Goal: Task Accomplishment & Management: Manage account settings

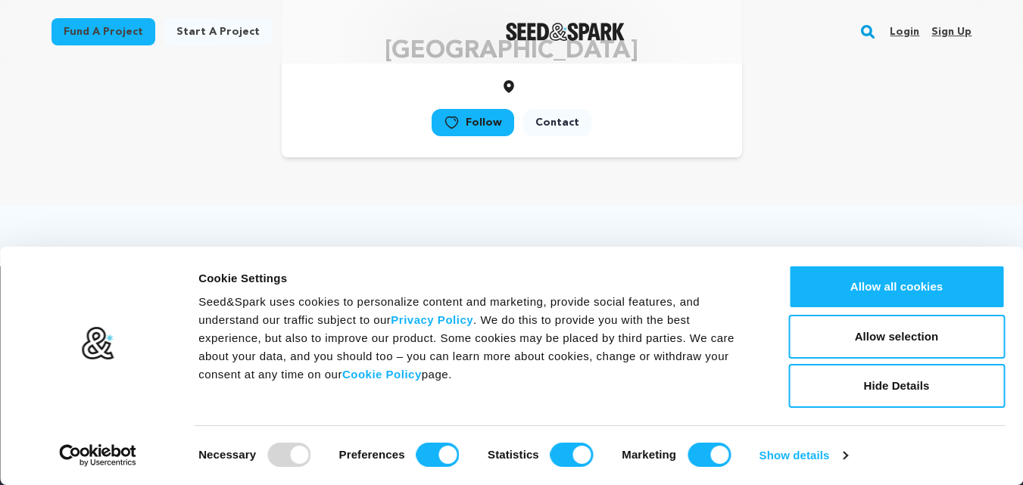
scroll to position [303, 0]
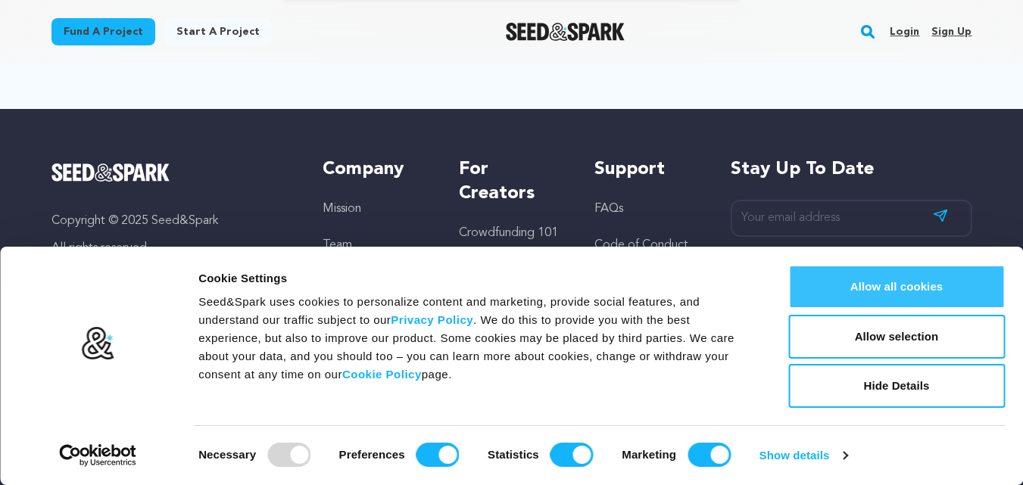
click at [922, 288] on button "Allow all cookies" at bounding box center [896, 287] width 217 height 44
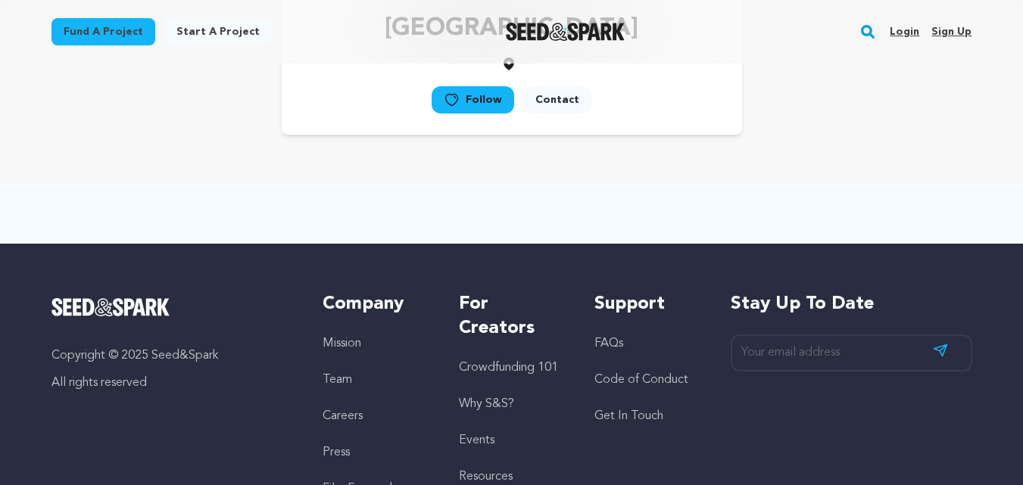
scroll to position [0, 0]
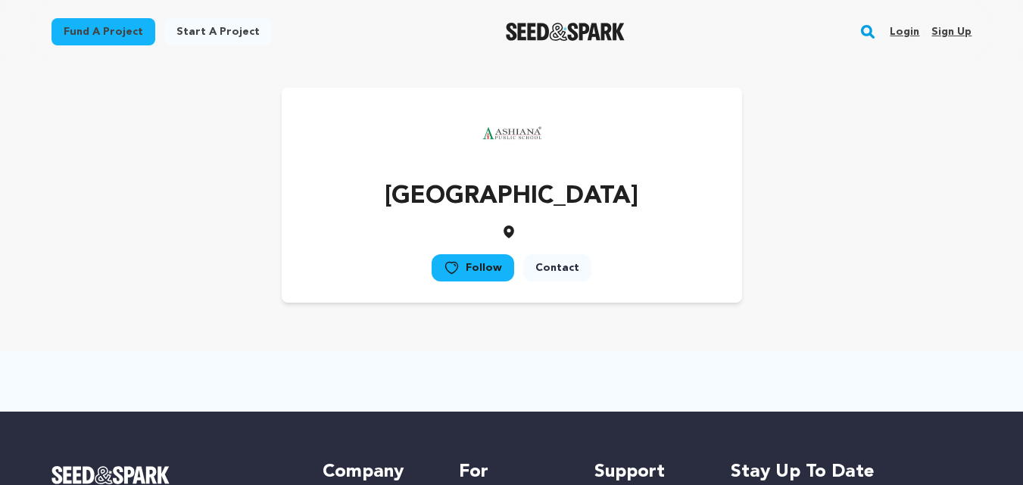
click at [966, 29] on link "Sign up" at bounding box center [951, 32] width 40 height 24
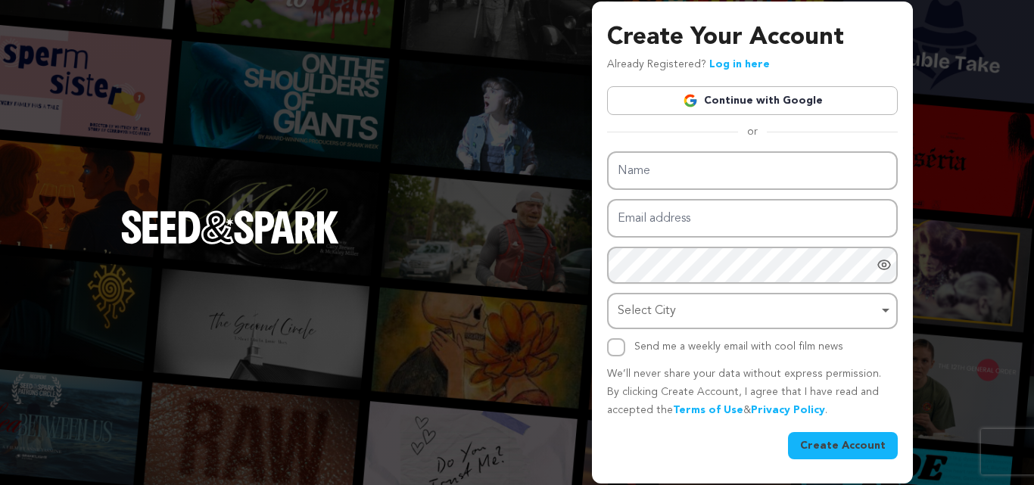
click at [762, 107] on link "Continue with Google" at bounding box center [752, 100] width 291 height 29
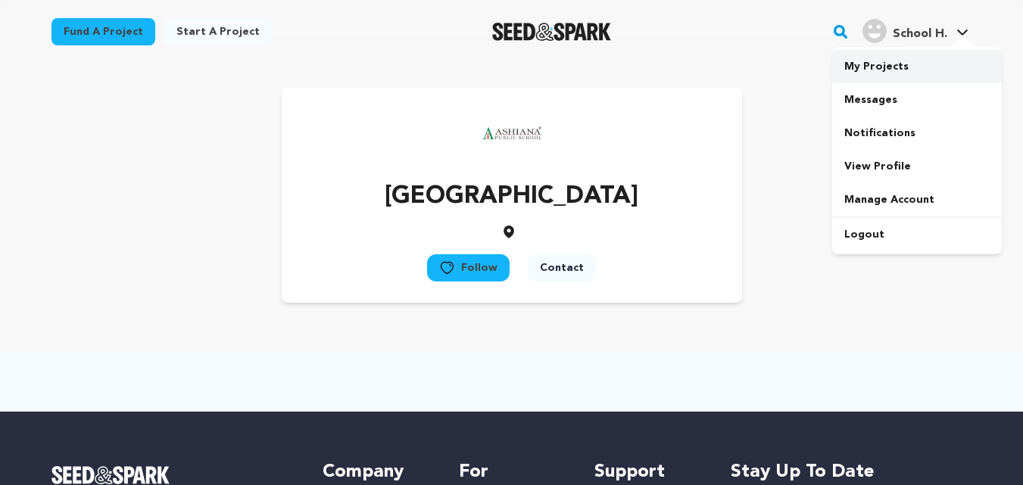
click at [872, 69] on link "My Projects" at bounding box center [917, 66] width 170 height 33
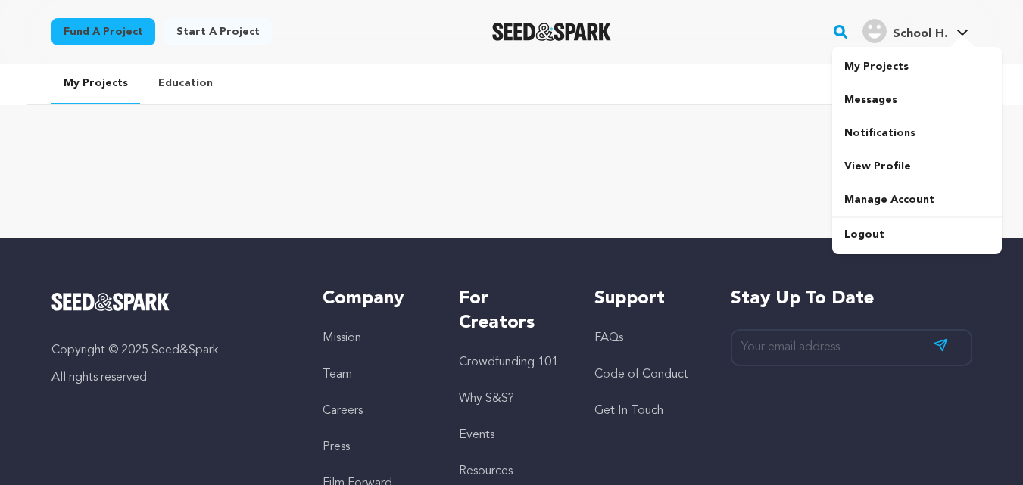
click at [964, 33] on icon at bounding box center [962, 33] width 11 height 6
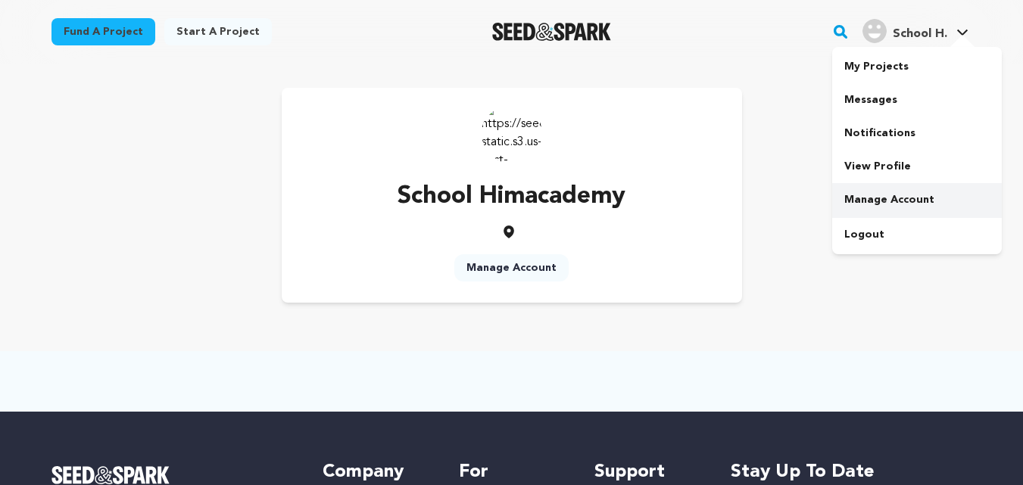
click at [870, 201] on link "Manage Account" at bounding box center [917, 199] width 170 height 33
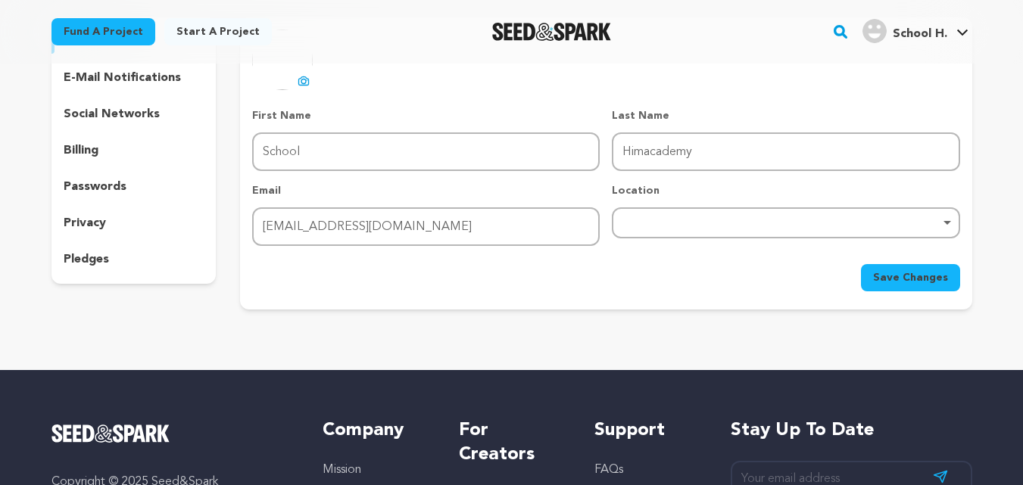
scroll to position [151, 0]
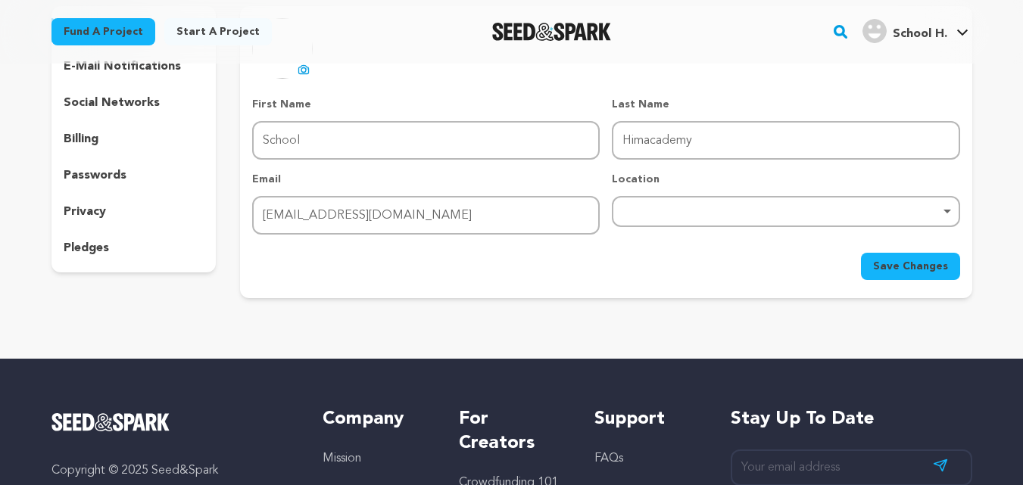
click at [807, 217] on div "Remove item" at bounding box center [786, 211] width 348 height 31
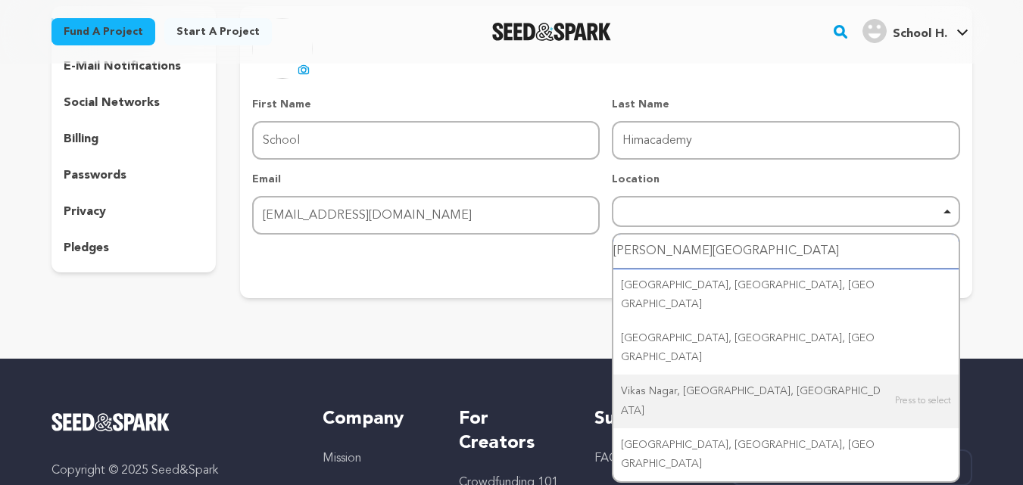
click at [668, 245] on input "vikash nagar" at bounding box center [785, 252] width 344 height 34
click at [667, 245] on input "vikash nagar" at bounding box center [785, 252] width 344 height 34
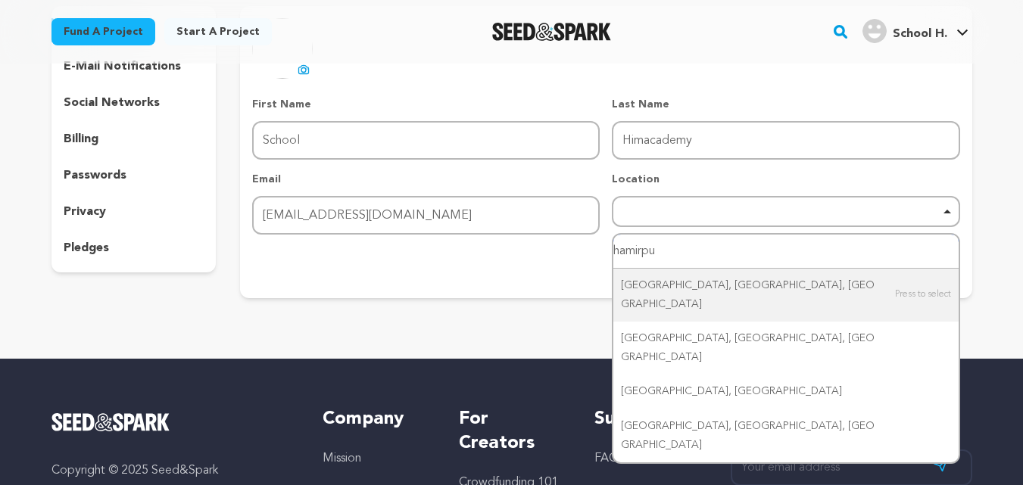
type input "hamirpur"
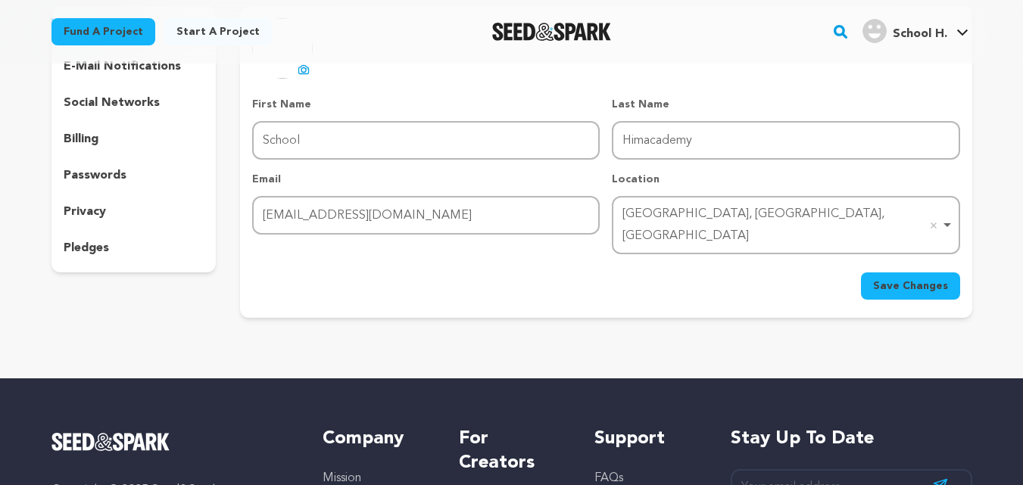
click at [902, 279] on span "Save Changes" at bounding box center [910, 286] width 75 height 15
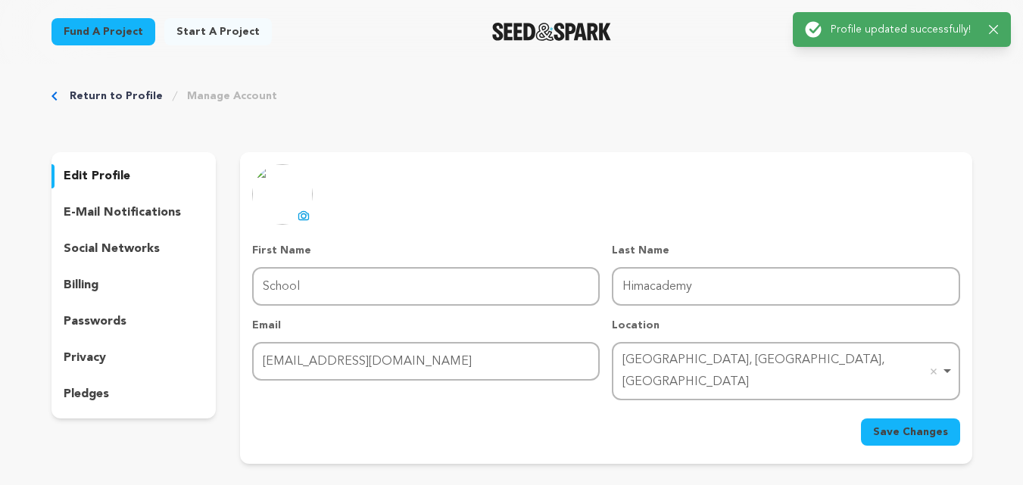
scroll to position [0, 0]
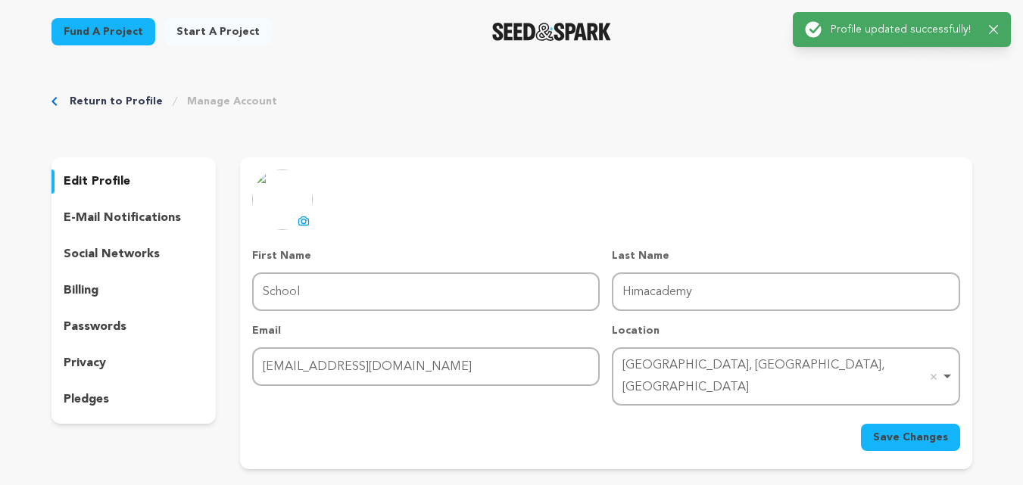
click at [299, 220] on icon at bounding box center [304, 221] width 10 height 8
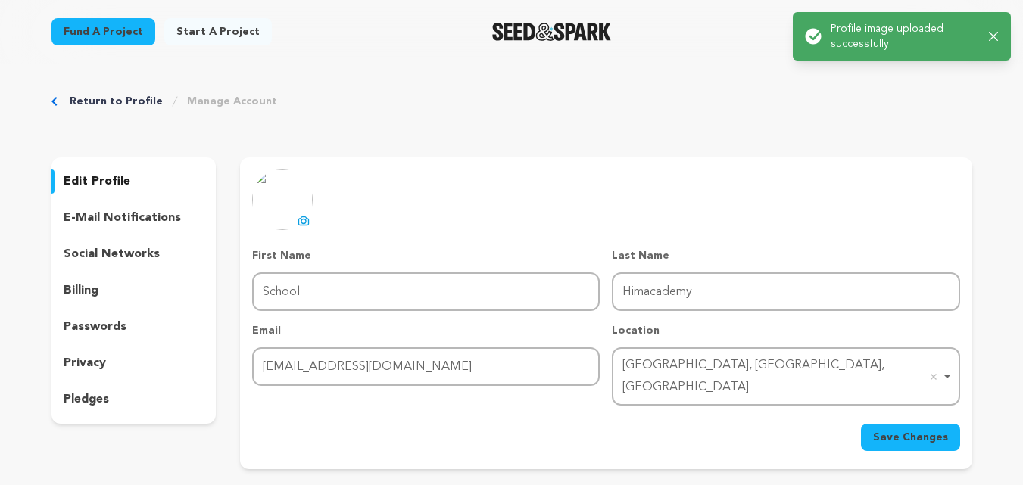
click at [913, 430] on span "Save Changes" at bounding box center [910, 437] width 75 height 15
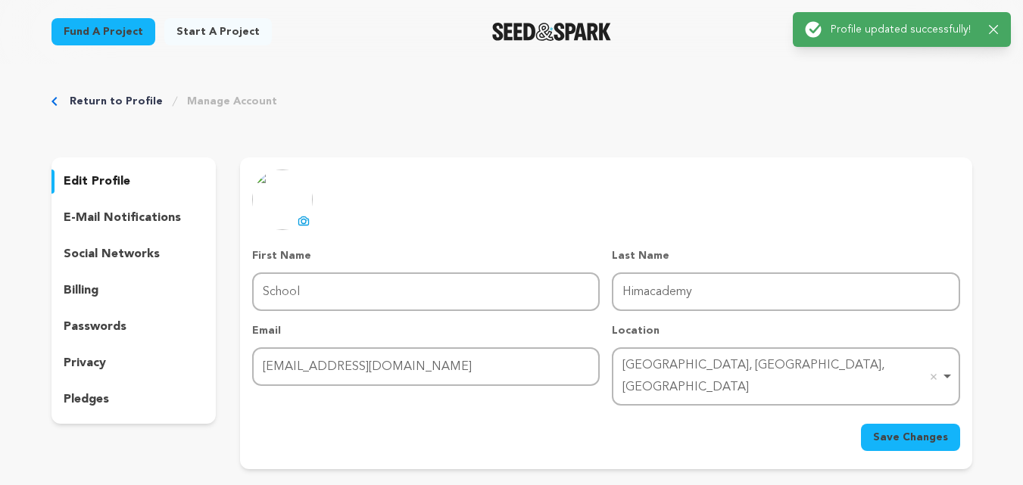
click at [136, 257] on p "social networks" at bounding box center [112, 254] width 96 height 18
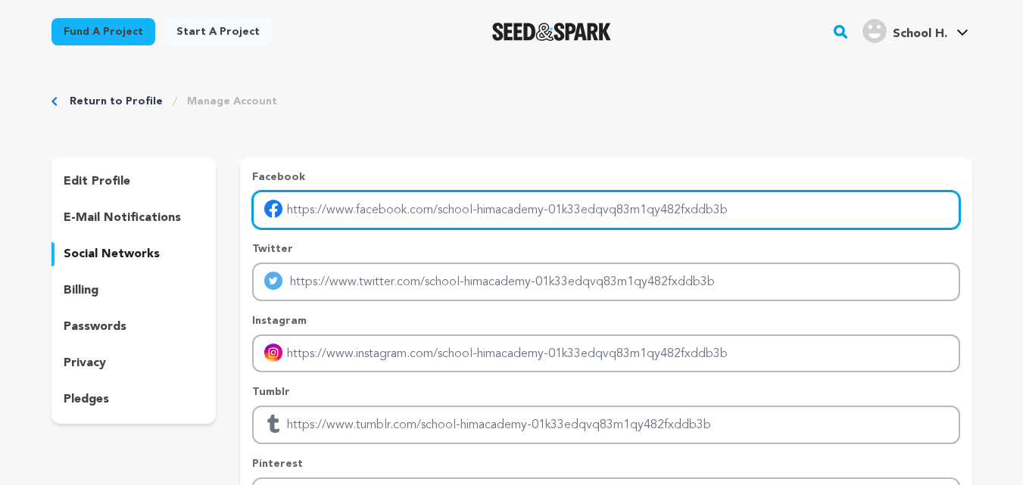
click at [351, 208] on input "Enter facebook profile link" at bounding box center [605, 210] width 707 height 39
type input "https://www.facebook.com/himacademypublicschool"
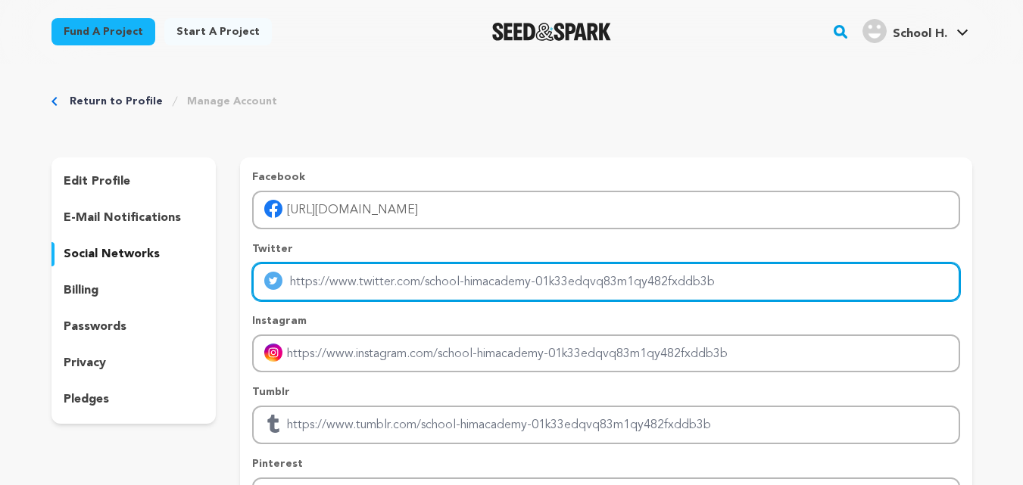
click at [346, 285] on input "Enter twitter profile link" at bounding box center [605, 282] width 707 height 39
type input "https://x.com/hapsvn"
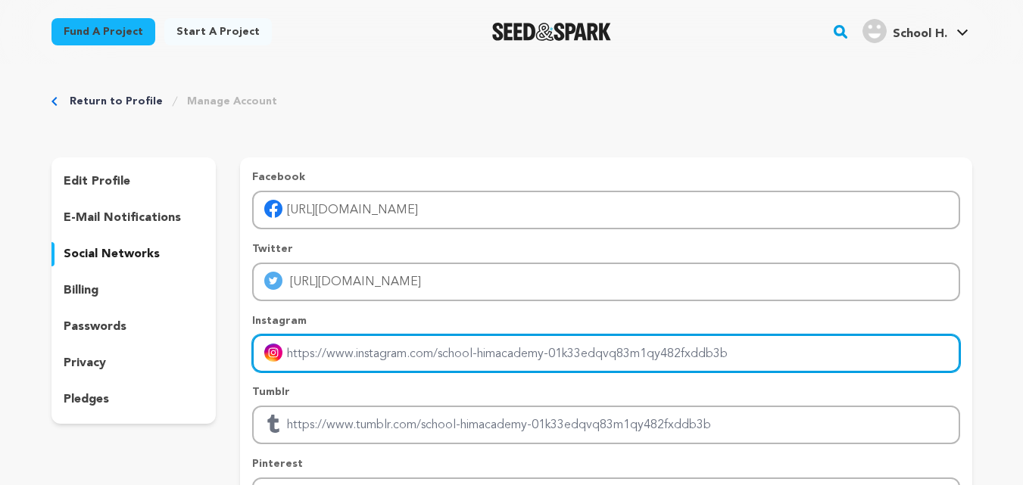
click at [348, 357] on input "Enter instagram handle link" at bounding box center [605, 354] width 707 height 39
type input "https://www.instagram.com/himacademy.vikasnagar/"
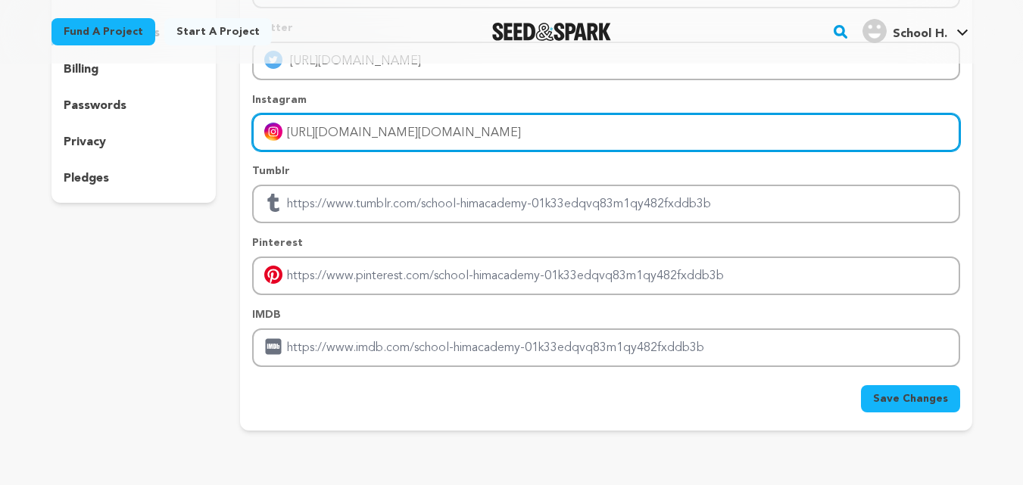
scroll to position [227, 0]
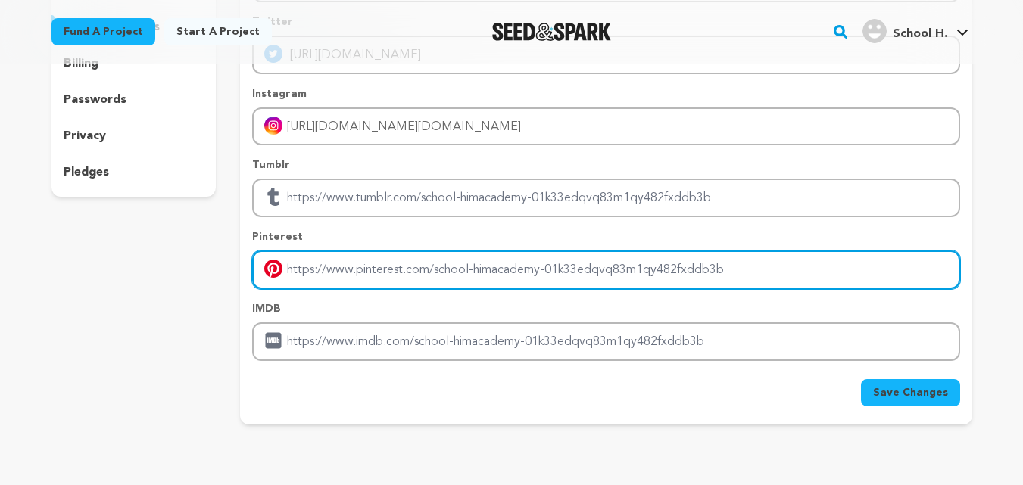
click at [407, 270] on input "Enter pinterest profile link" at bounding box center [605, 270] width 707 height 39
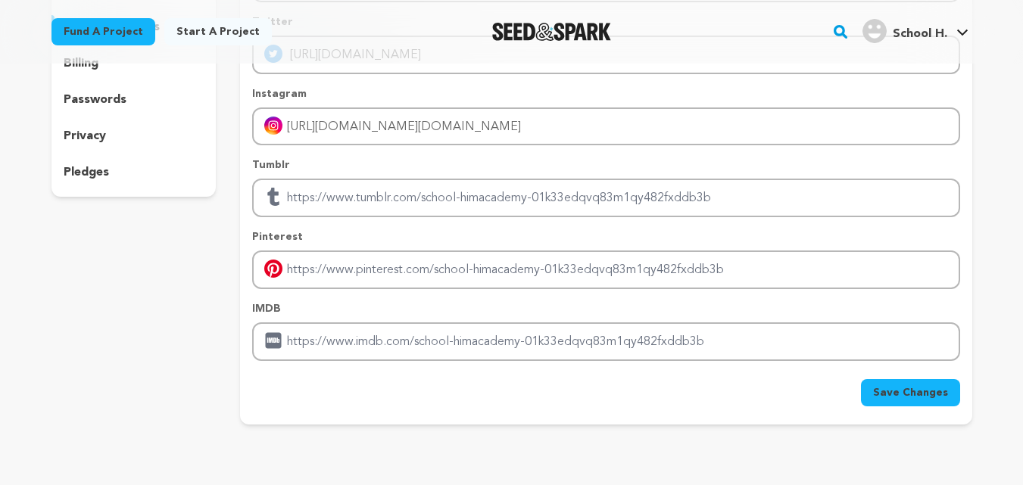
click at [888, 388] on span "Save Changes" at bounding box center [910, 392] width 75 height 15
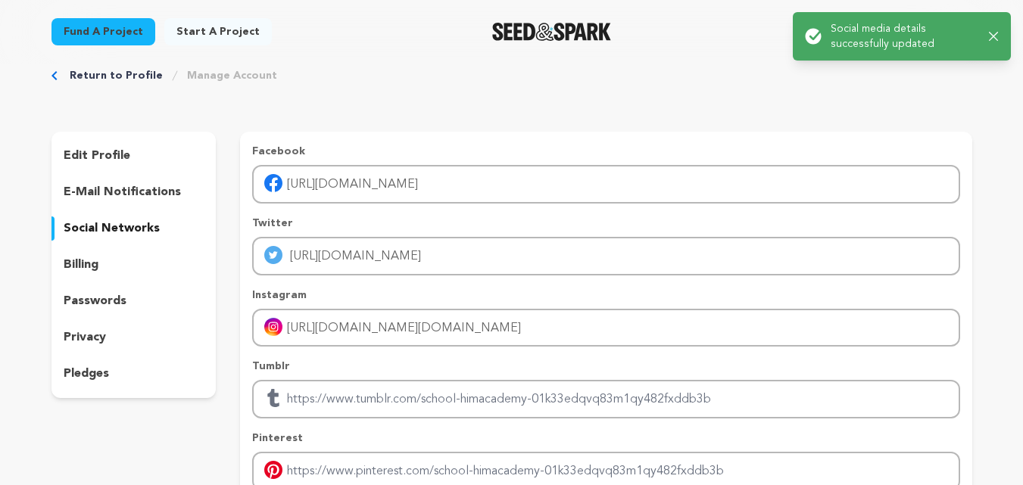
scroll to position [0, 0]
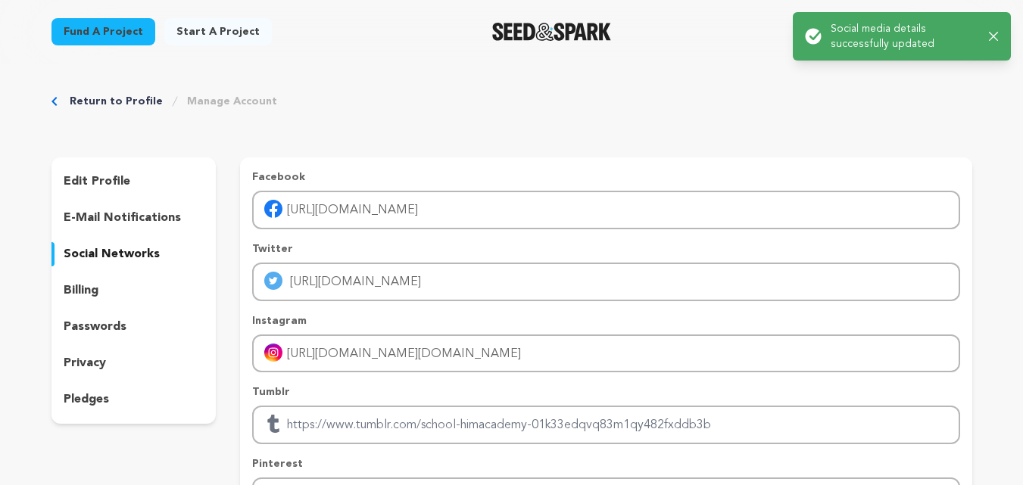
click at [994, 34] on icon "button" at bounding box center [994, 37] width 10 height 10
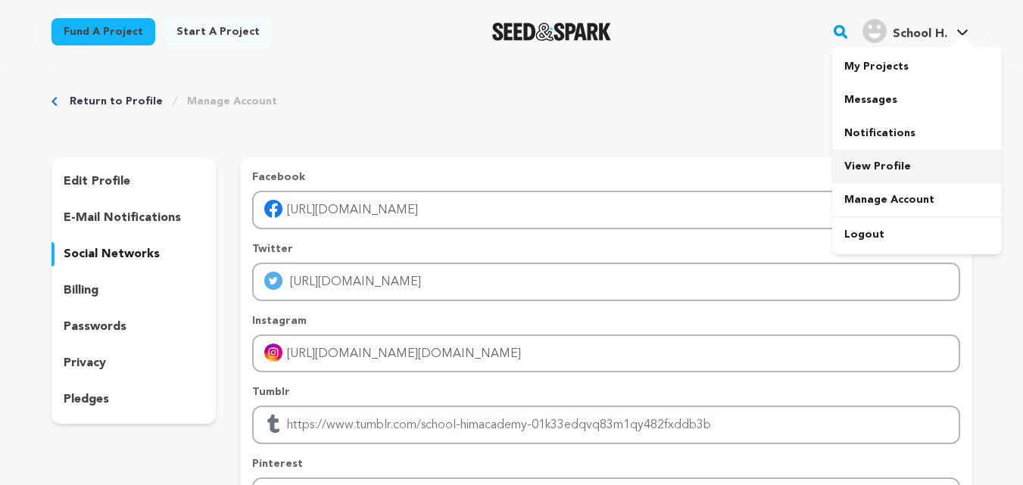
click at [871, 164] on link "View Profile" at bounding box center [917, 166] width 170 height 33
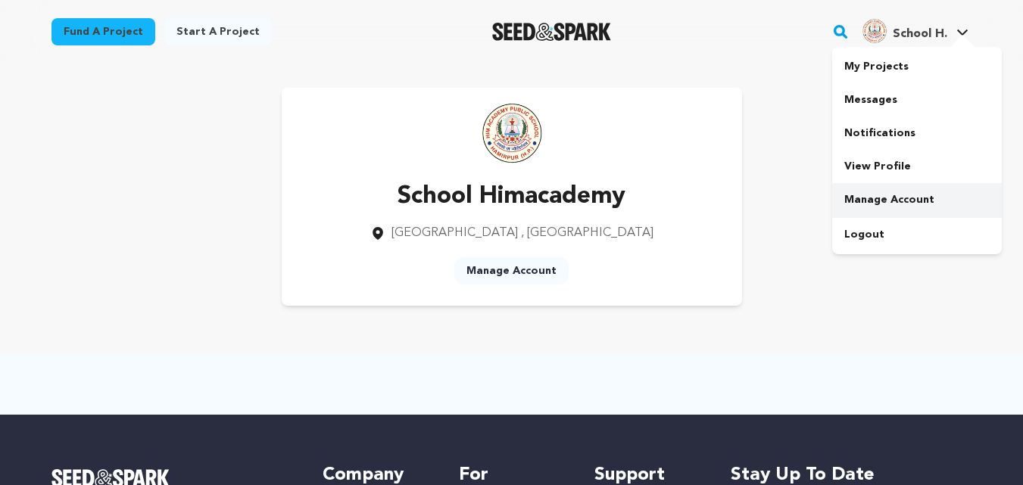
click at [881, 194] on link "Manage Account" at bounding box center [917, 199] width 170 height 33
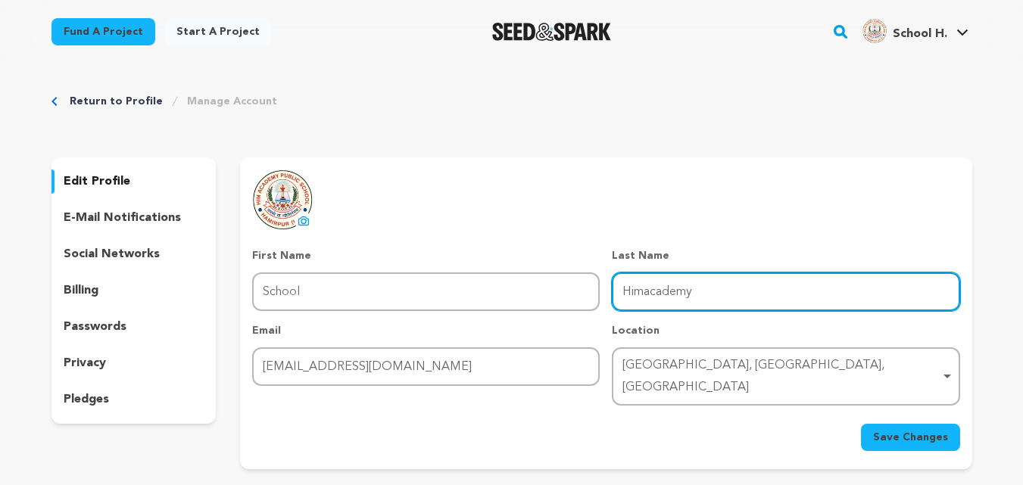
click at [648, 288] on input "Himacademy" at bounding box center [786, 292] width 348 height 39
click at [649, 287] on input "Himacademy" at bounding box center [786, 292] width 348 height 39
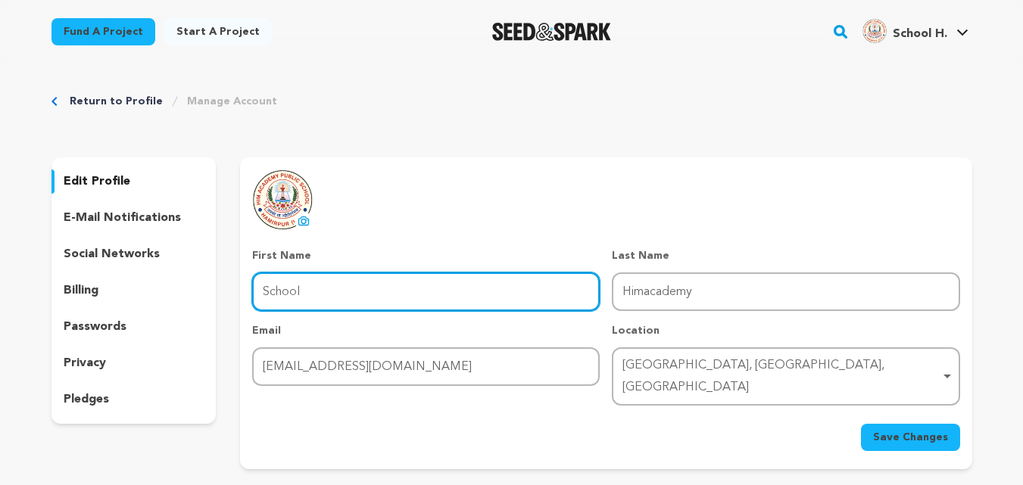
click at [329, 293] on input "School" at bounding box center [426, 292] width 348 height 39
click at [329, 292] on input "School" at bounding box center [426, 292] width 348 height 39
paste input "Himacademy"
type input "Himacademy"
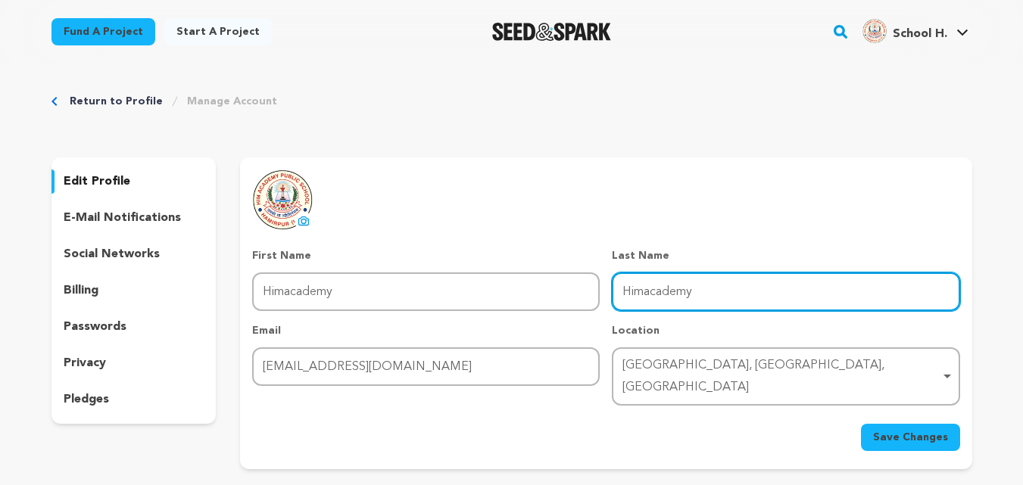
click at [637, 296] on input "Himacademy" at bounding box center [786, 292] width 348 height 39
type input "School"
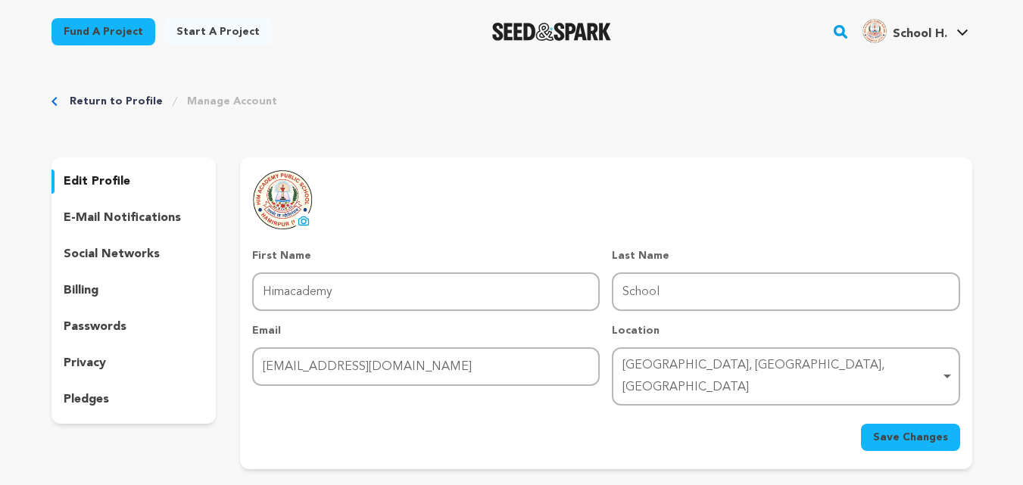
click at [929, 430] on span "Save Changes" at bounding box center [910, 437] width 75 height 15
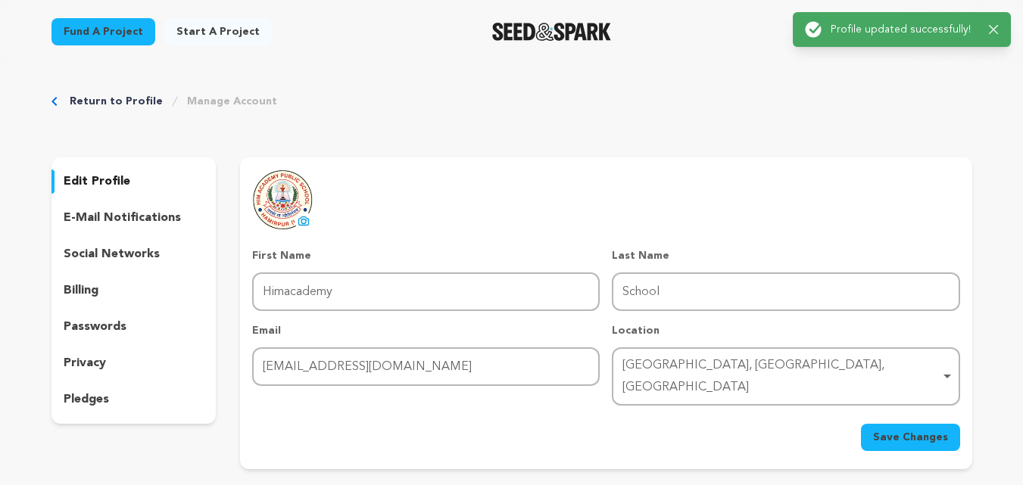
click at [896, 126] on div "Return to Profile Manage Account edit profile e-mail notifications social netwo…" at bounding box center [511, 285] width 969 height 442
click at [994, 25] on icon "button" at bounding box center [994, 30] width 10 height 10
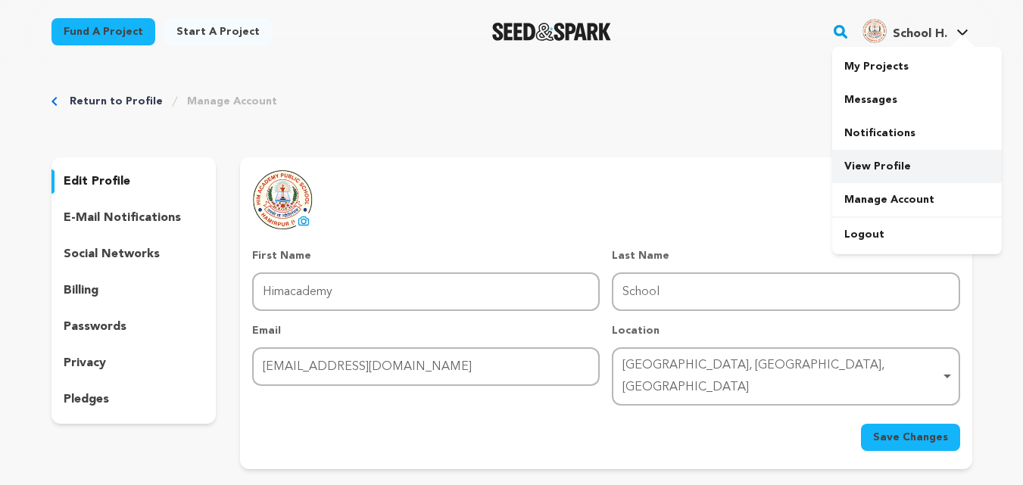
click at [870, 163] on link "View Profile" at bounding box center [917, 166] width 170 height 33
